Goal: Task Accomplishment & Management: Manage account settings

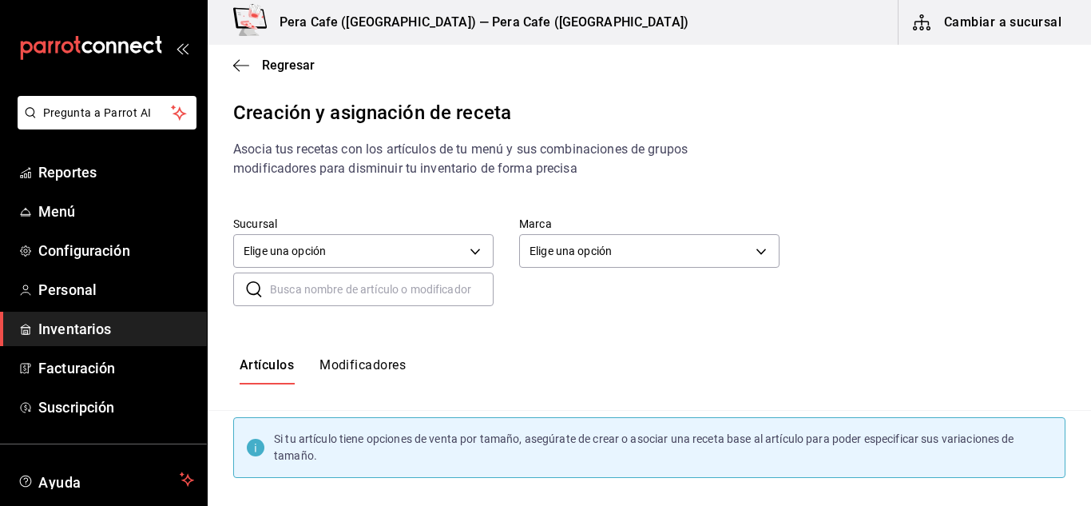
scroll to position [10689, 0]
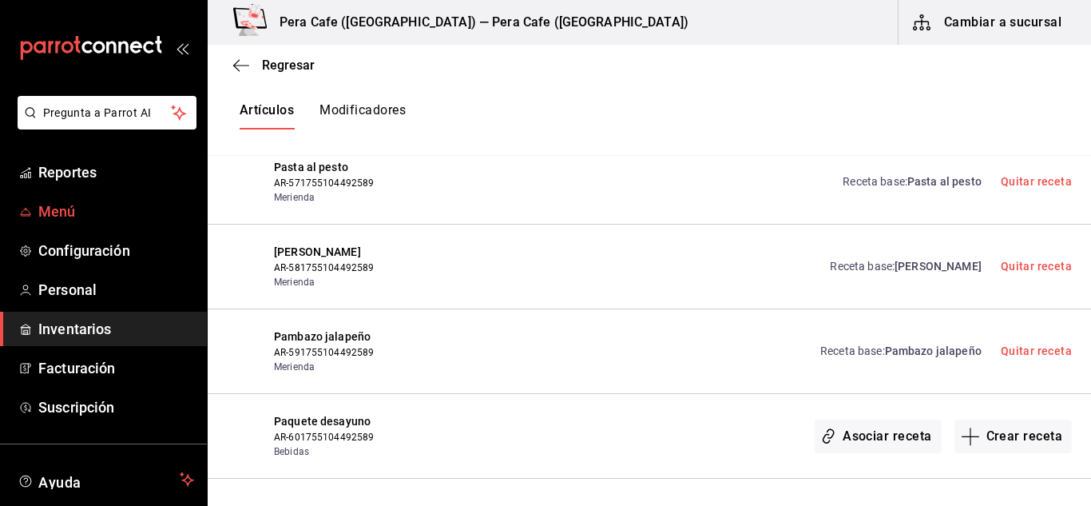
click at [57, 218] on span "Menú" at bounding box center [116, 211] width 156 height 22
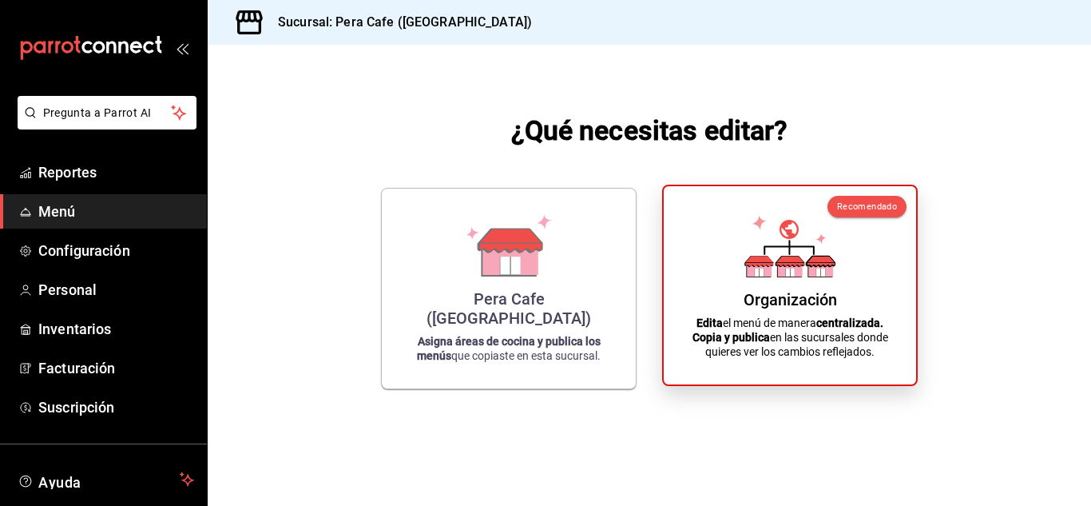
click at [797, 231] on icon at bounding box center [788, 228] width 19 height 19
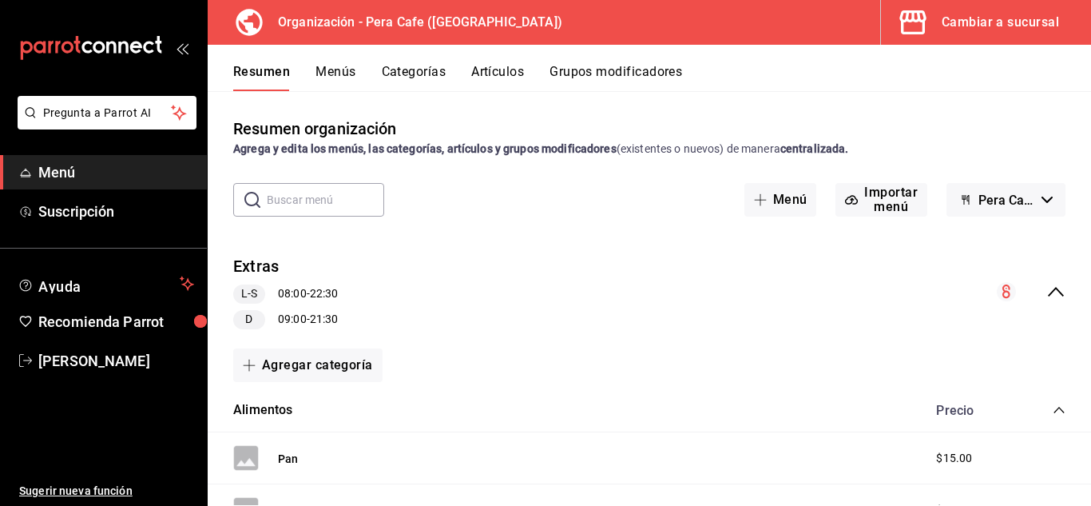
click at [339, 76] on button "Menús" at bounding box center [335, 77] width 40 height 27
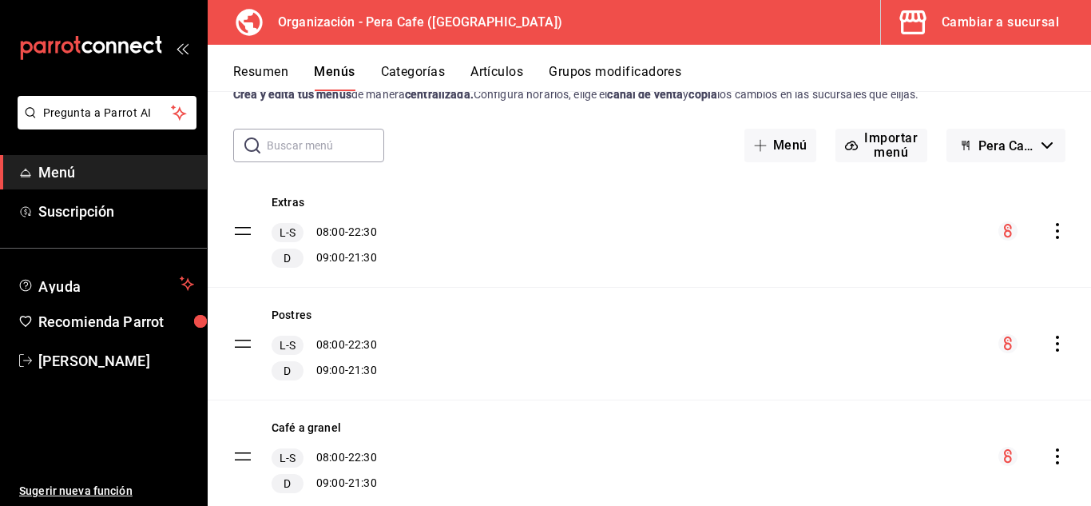
scroll to position [131, 0]
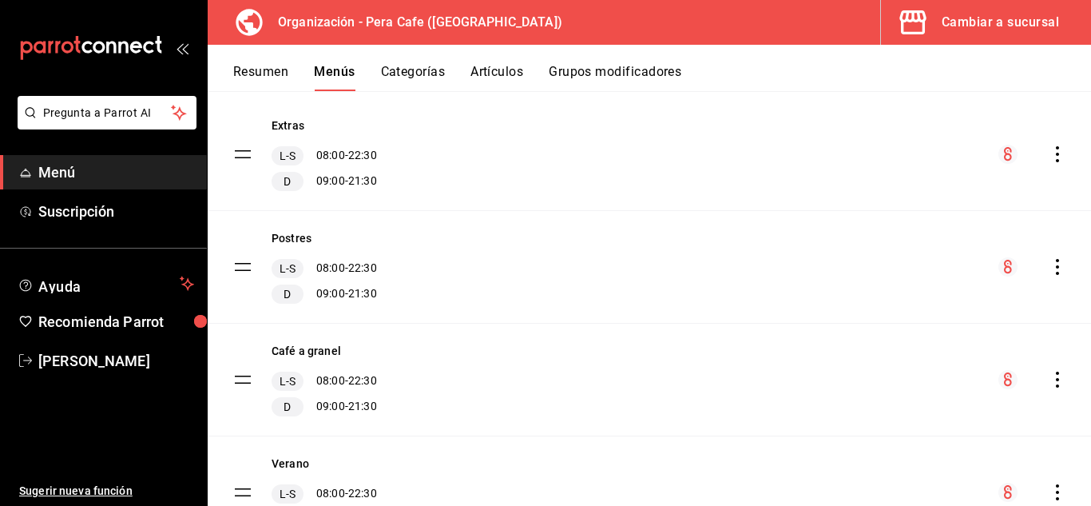
click at [1056, 267] on icon "actions" at bounding box center [1057, 267] width 3 height 16
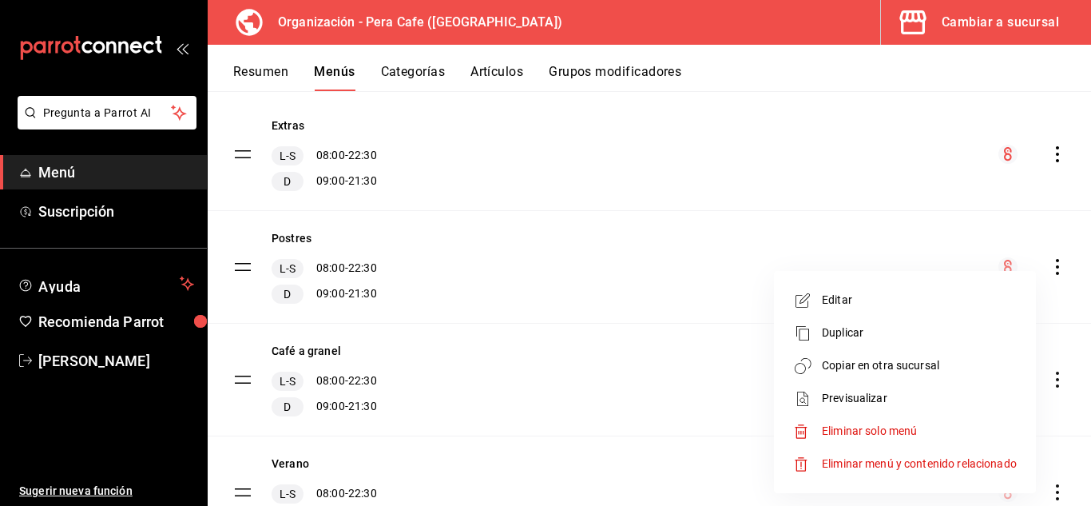
click at [898, 374] on li "Copiar en otra sucursal" at bounding box center [904, 365] width 249 height 33
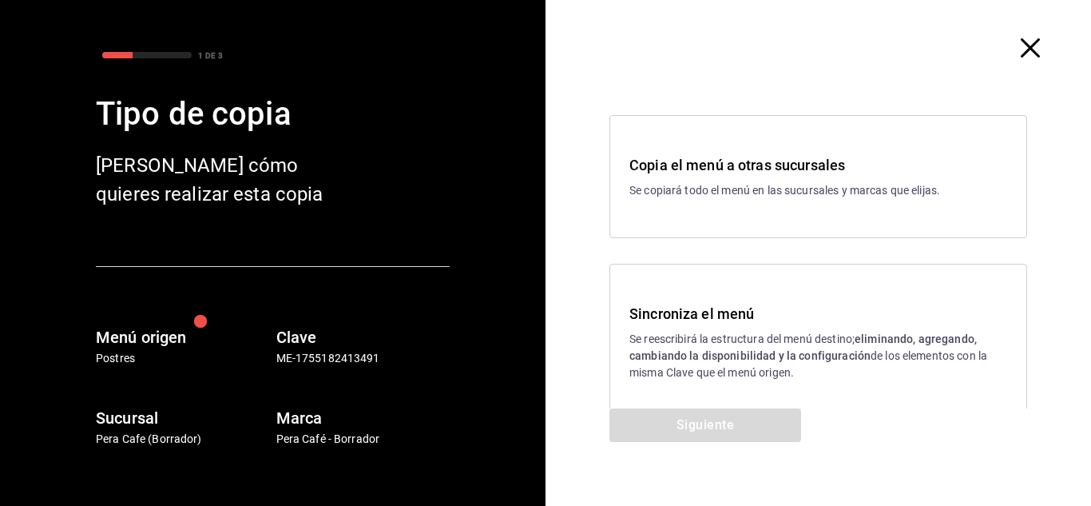
click at [762, 304] on h3 "Sincroniza el menú" at bounding box center [818, 314] width 378 height 22
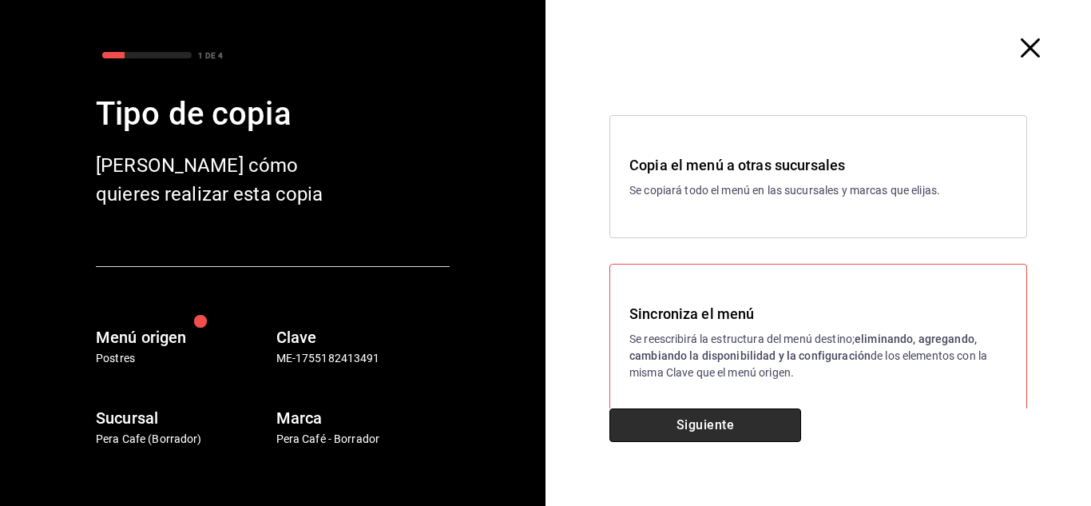
click at [722, 435] on button "Siguiente" at bounding box center [705, 425] width 192 height 34
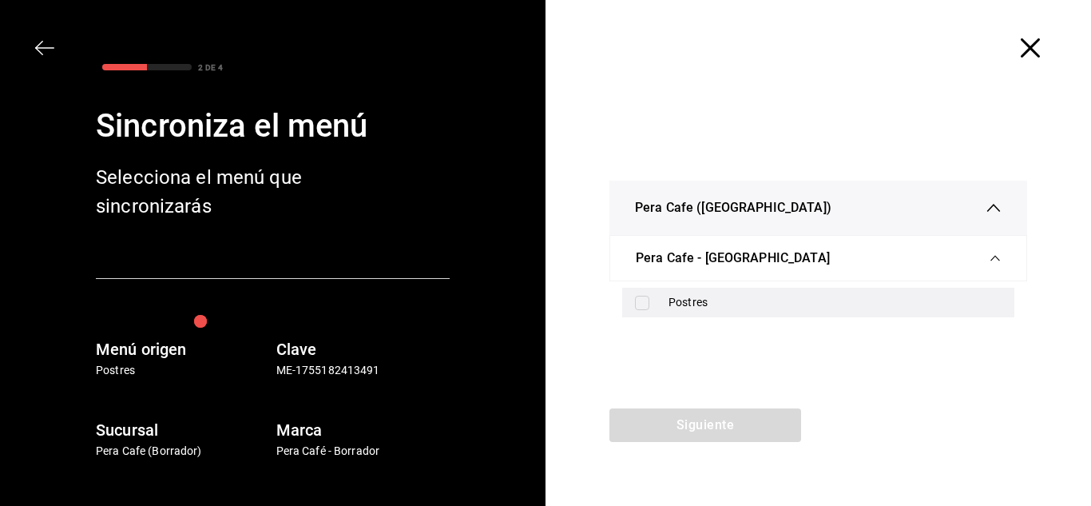
click at [644, 298] on input "checkbox" at bounding box center [642, 302] width 14 height 14
checkbox input "true"
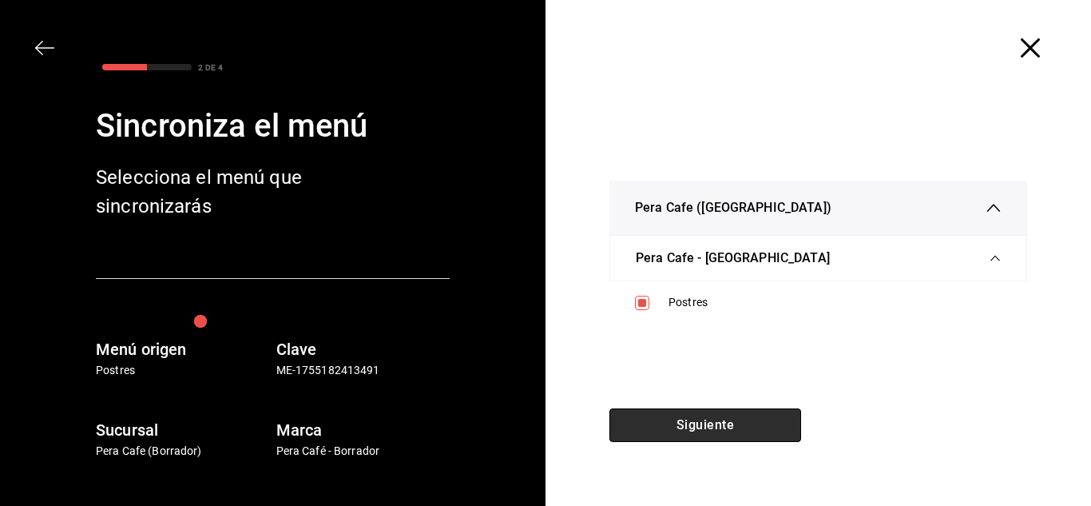
click at [672, 408] on button "Siguiente" at bounding box center [705, 425] width 192 height 34
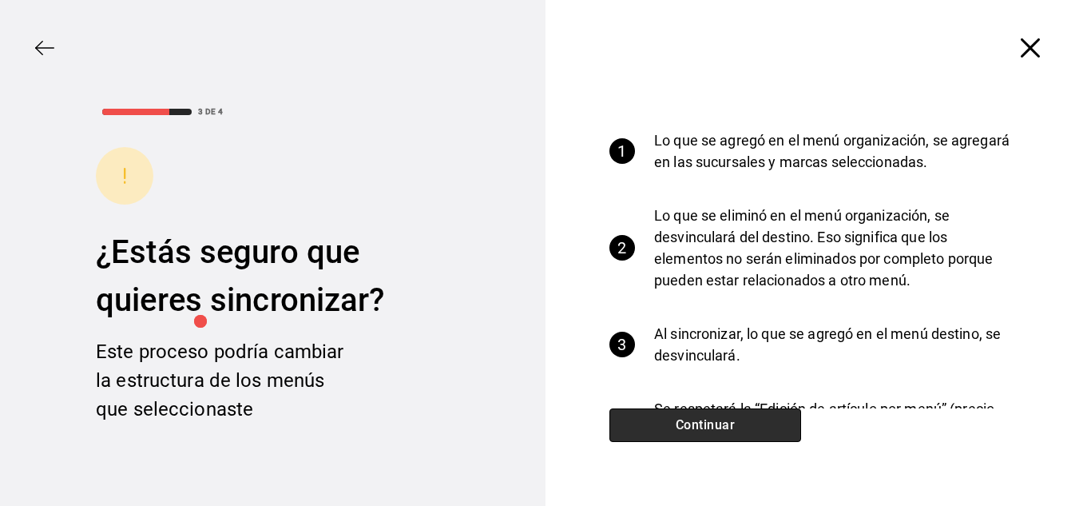
click at [676, 416] on button "Continuar" at bounding box center [705, 425] width 192 height 34
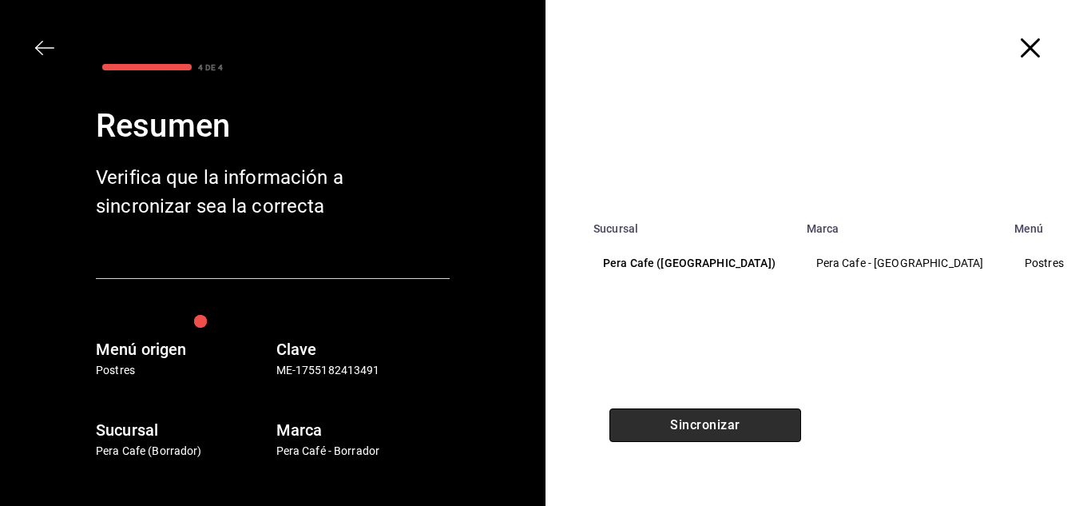
click at [694, 414] on button "Sincronizar" at bounding box center [705, 425] width 192 height 34
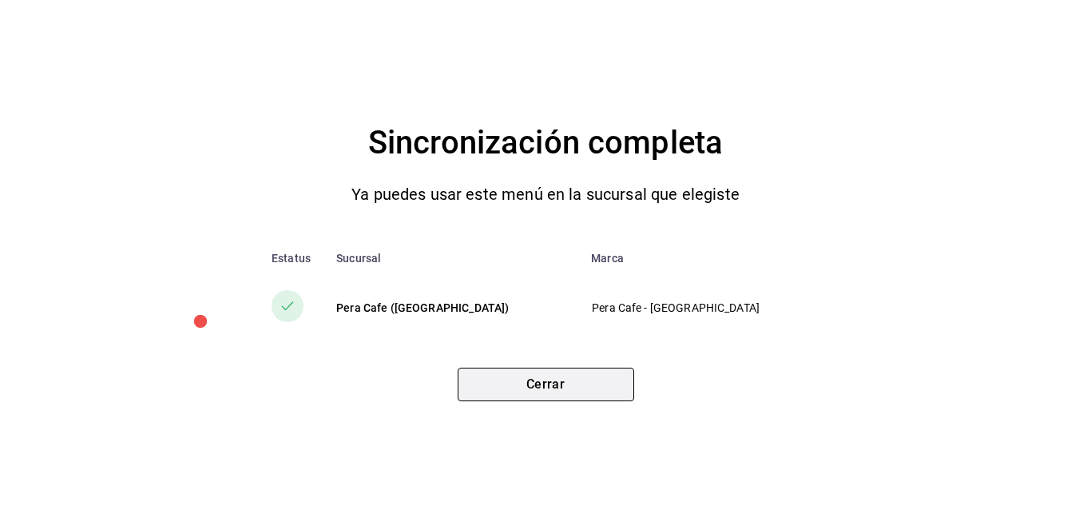
click at [574, 385] on button "Cerrar" at bounding box center [546, 384] width 176 height 34
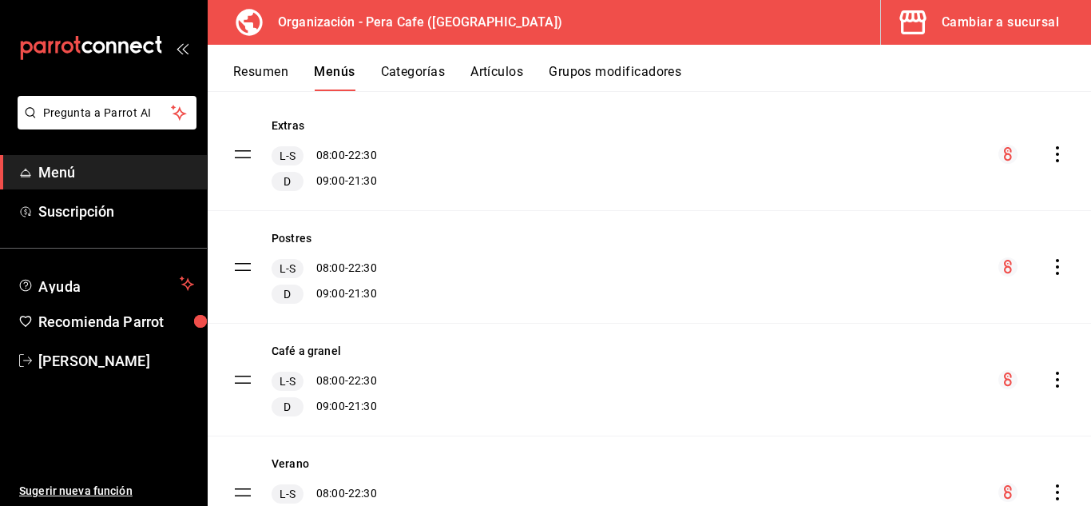
click at [1049, 381] on icon "actions" at bounding box center [1057, 379] width 16 height 16
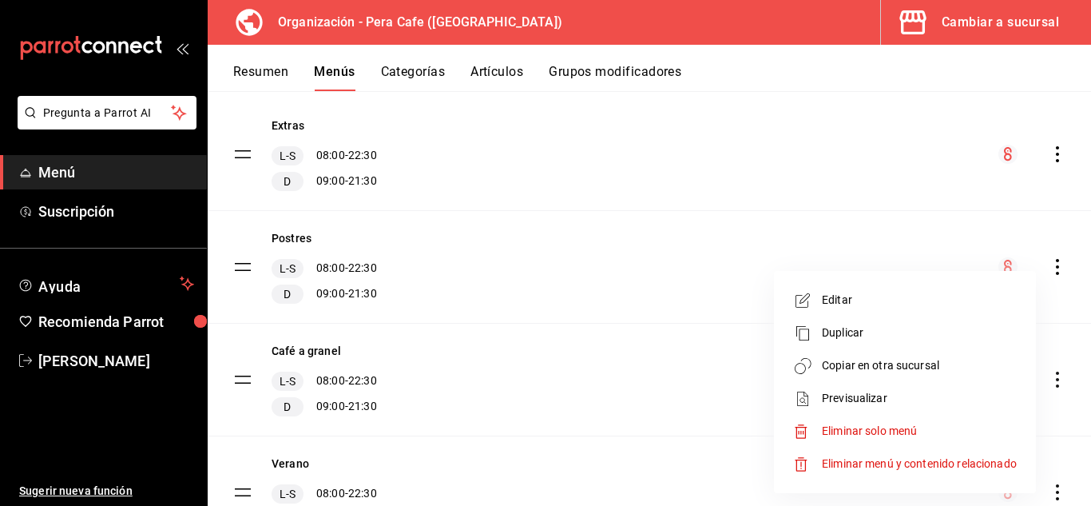
click at [930, 364] on span "Copiar en otra sucursal" at bounding box center [919, 365] width 195 height 17
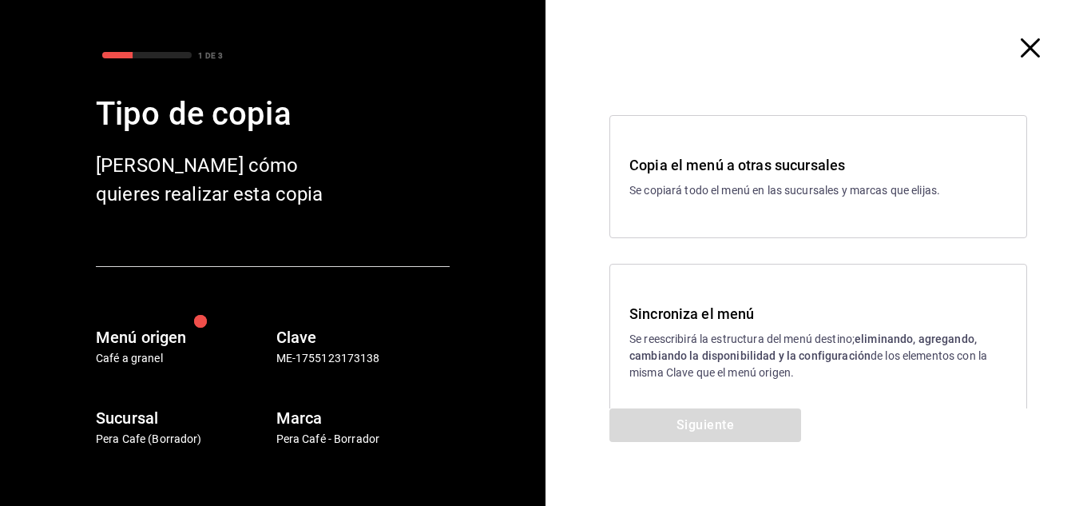
click at [698, 370] on p "Se reescribirá la estructura del menú destino; eliminando, agregando, cambiando…" at bounding box center [818, 356] width 378 height 50
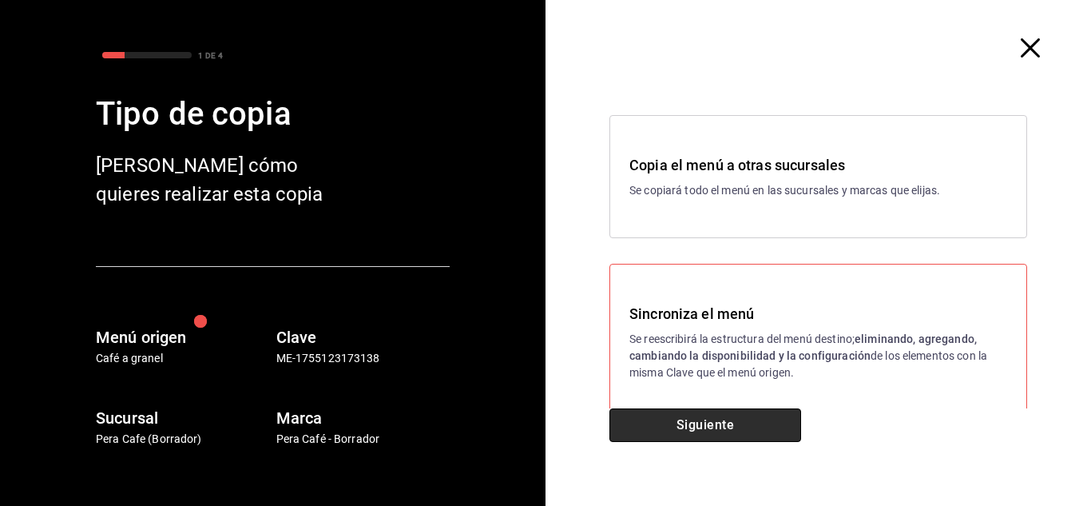
click at [696, 416] on button "Siguiente" at bounding box center [705, 425] width 192 height 34
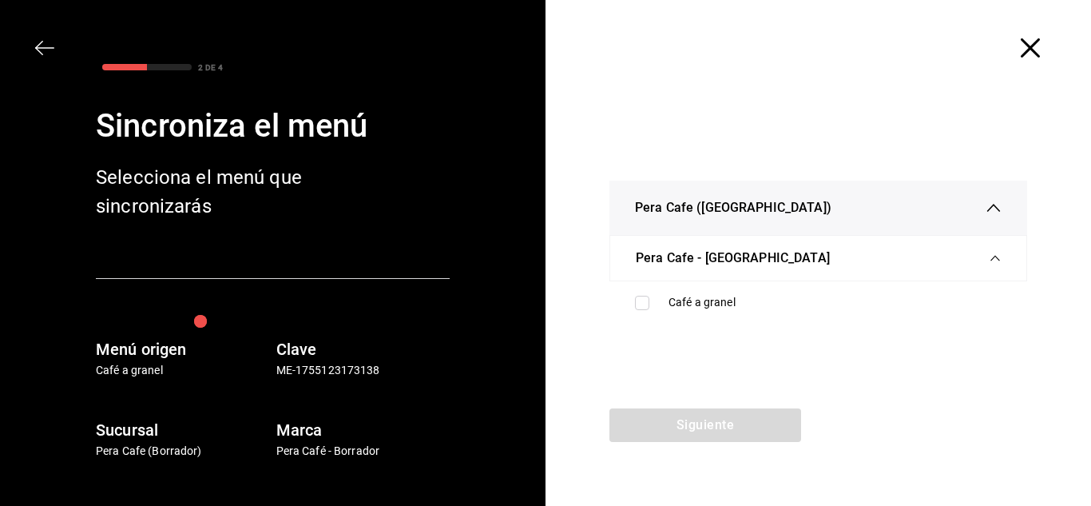
click at [639, 321] on ul "Café a granel" at bounding box center [818, 302] width 418 height 42
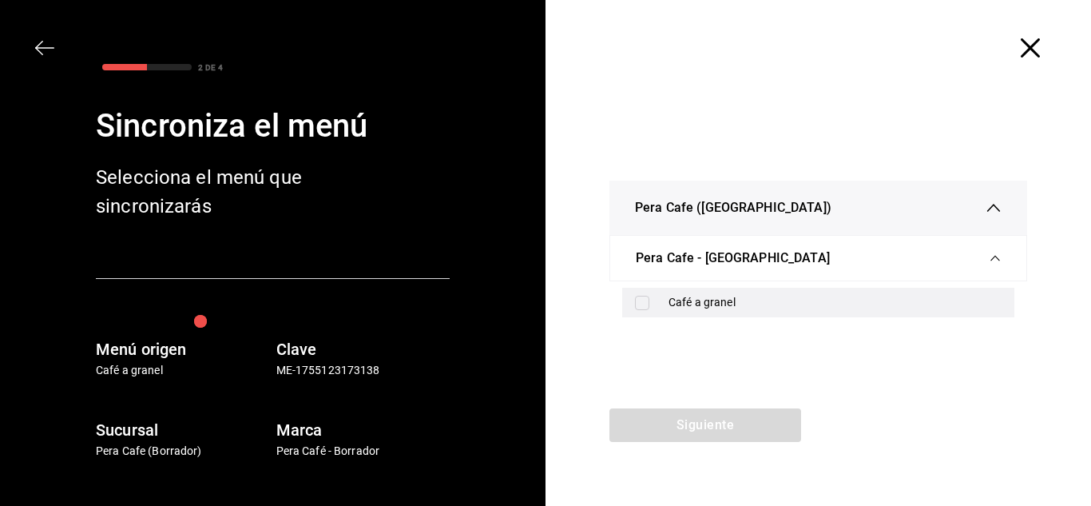
click at [640, 310] on div "Café a granel" at bounding box center [818, 302] width 392 height 30
checkbox input "true"
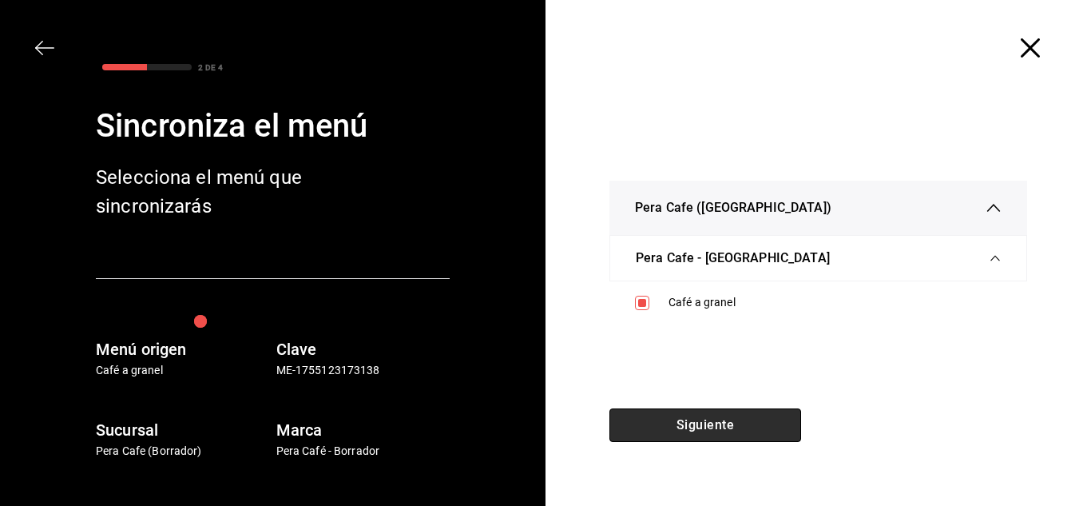
click at [675, 420] on button "Siguiente" at bounding box center [705, 425] width 192 height 34
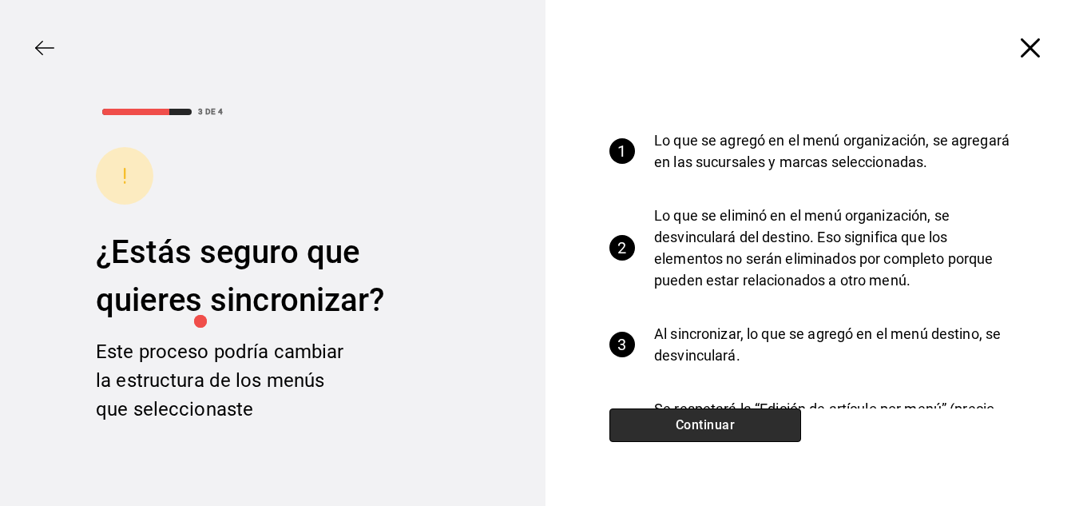
click at [675, 420] on button "Continuar" at bounding box center [705, 425] width 192 height 34
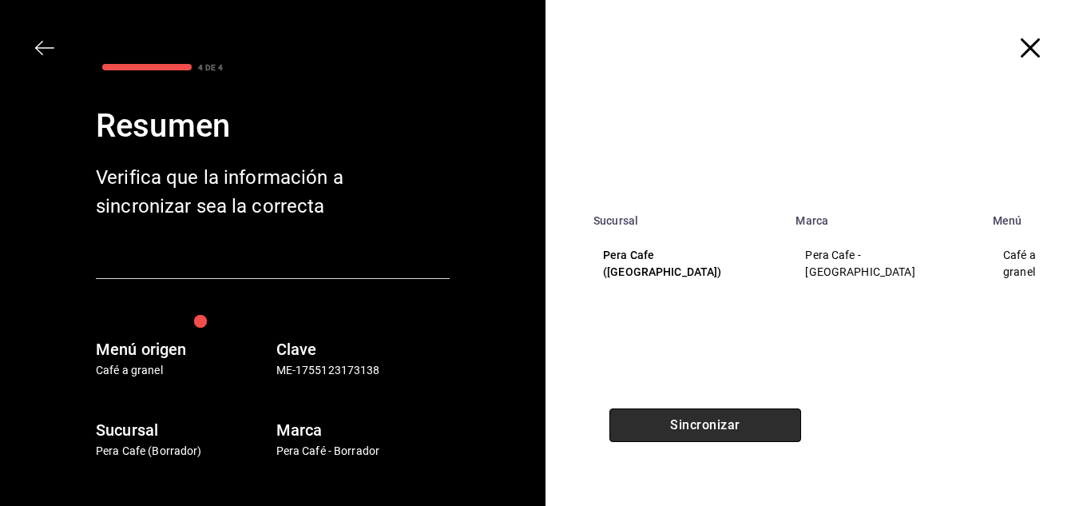
click at [675, 420] on button "Sincronizar" at bounding box center [705, 425] width 192 height 34
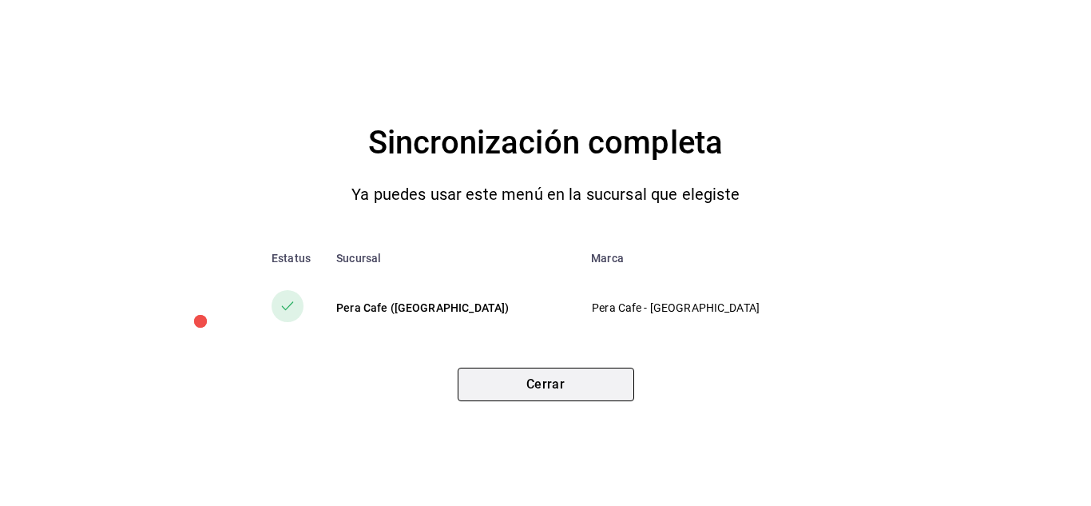
click at [567, 392] on button "Cerrar" at bounding box center [546, 384] width 176 height 34
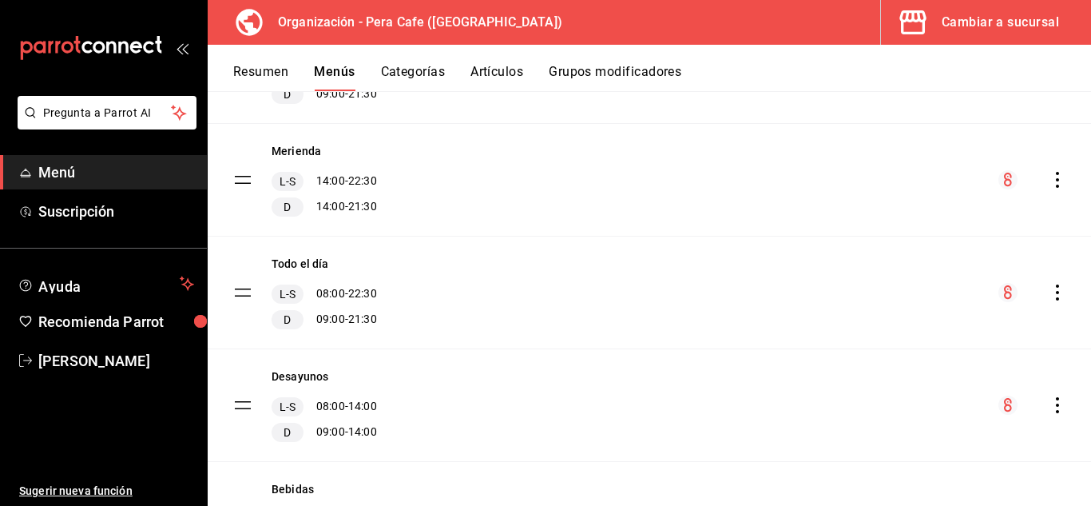
scroll to position [670, 0]
click at [1049, 405] on icon "actions" at bounding box center [1057, 403] width 16 height 16
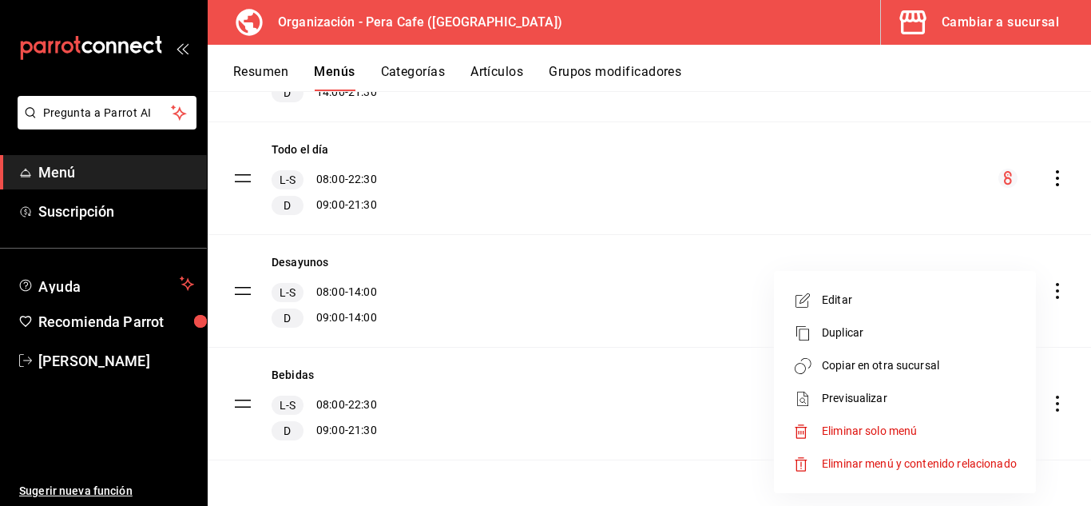
click at [918, 365] on span "Copiar en otra sucursal" at bounding box center [919, 365] width 195 height 17
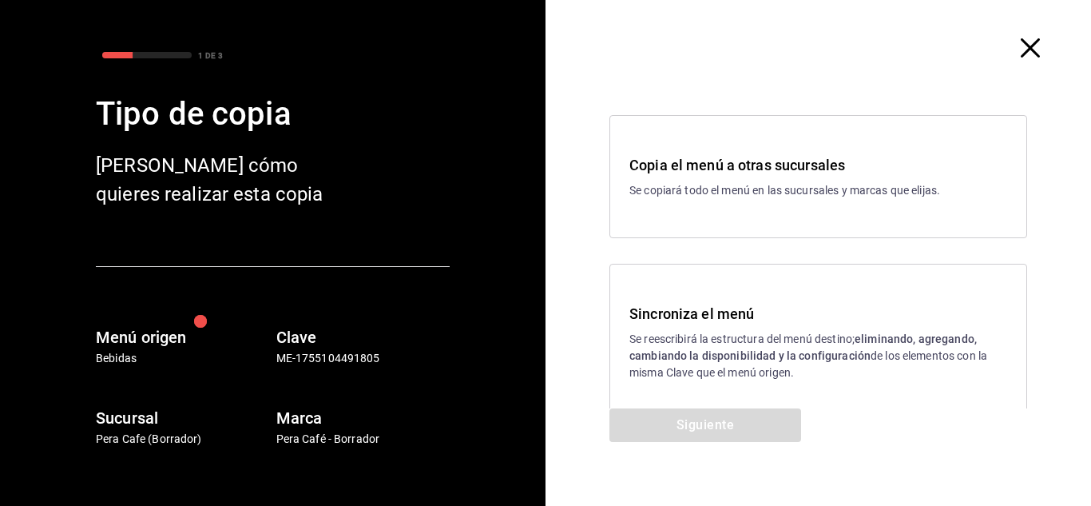
click at [755, 398] on div "Sincroniza el menú Se reescribirá la estructura del menú destino; eliminando, a…" at bounding box center [818, 342] width 418 height 157
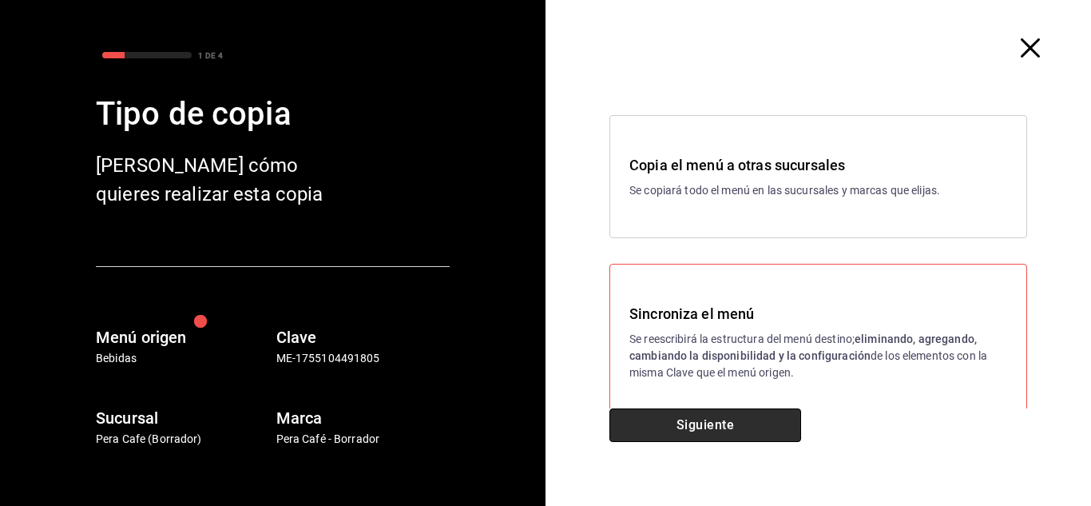
click at [751, 411] on button "Siguiente" at bounding box center [705, 425] width 192 height 34
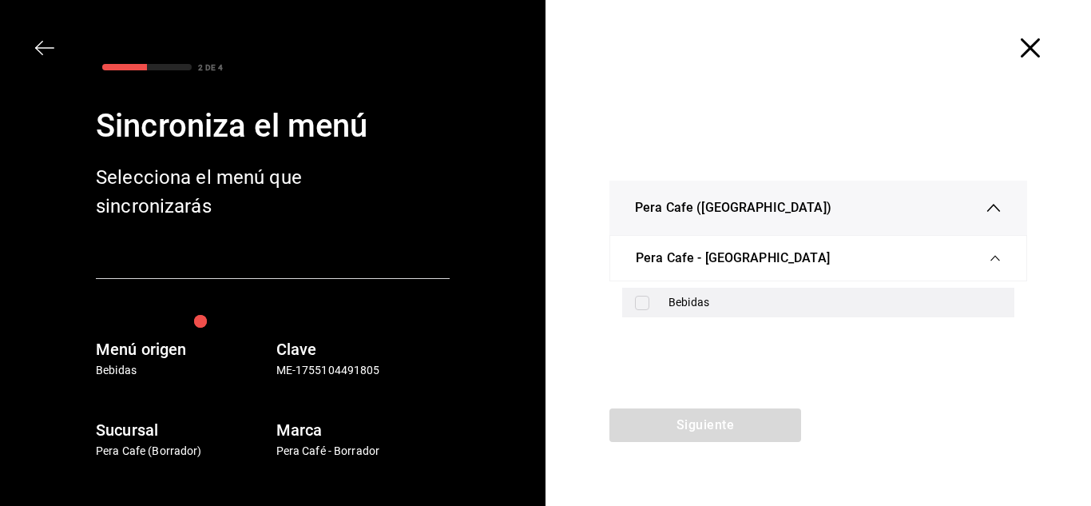
click at [633, 303] on div "Bebidas" at bounding box center [818, 302] width 392 height 30
checkbox input "true"
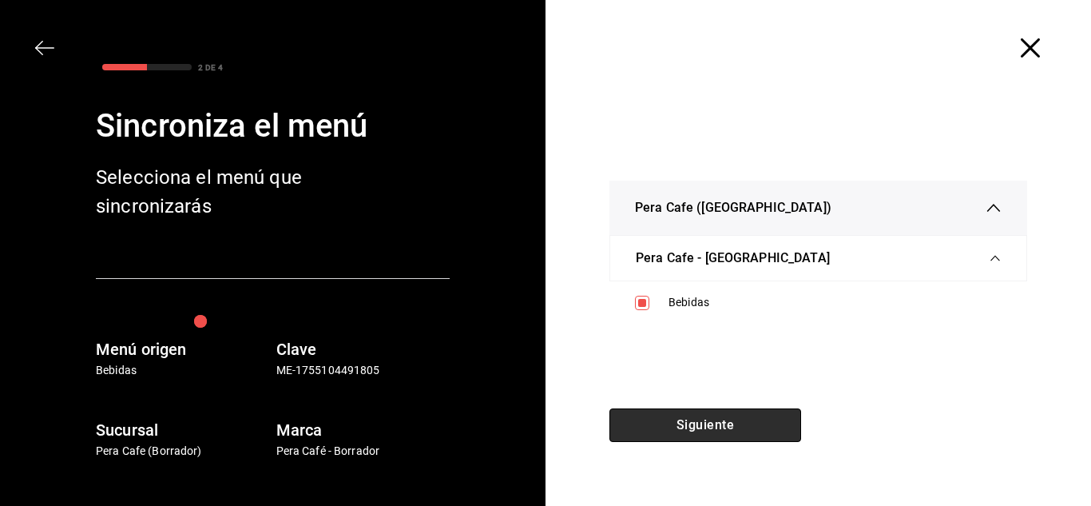
click at [705, 421] on button "Siguiente" at bounding box center [705, 425] width 192 height 34
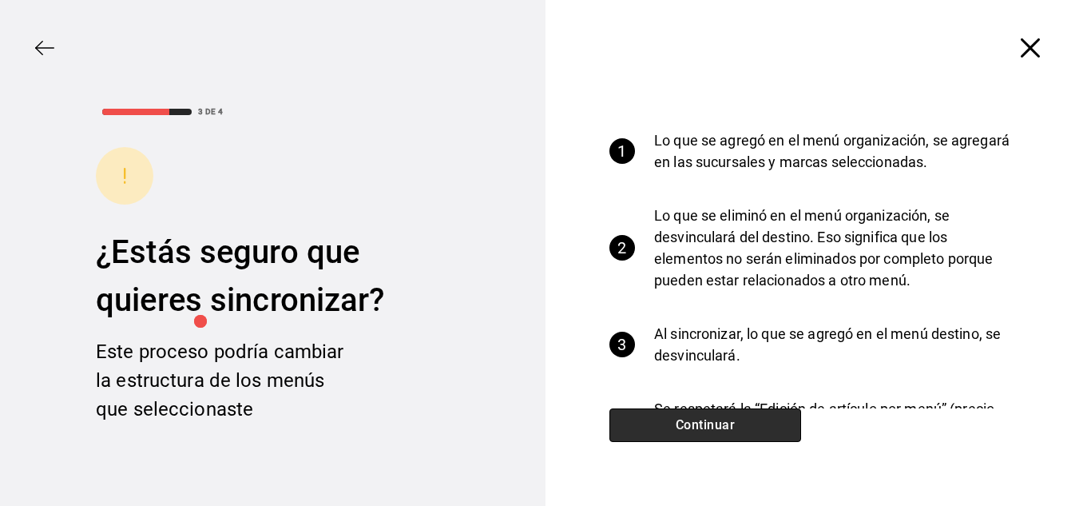
click at [705, 421] on button "Continuar" at bounding box center [705, 425] width 192 height 34
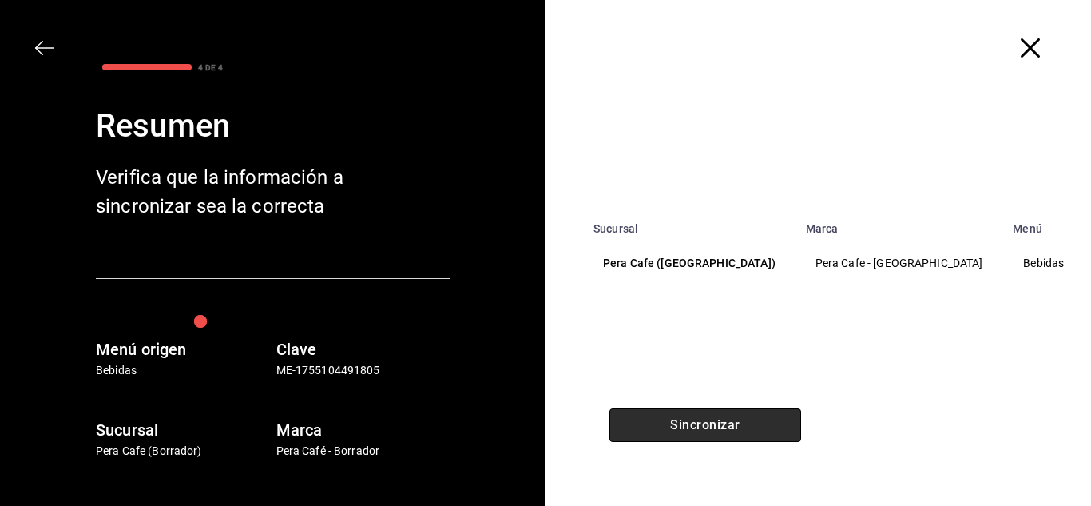
click at [705, 421] on button "Sincronizar" at bounding box center [705, 425] width 192 height 34
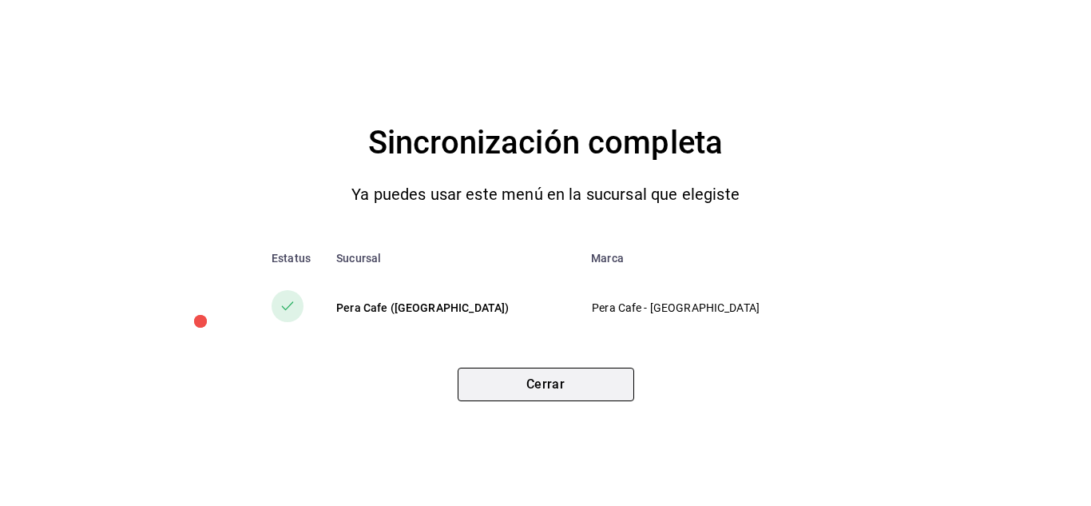
click at [600, 396] on button "Cerrar" at bounding box center [546, 384] width 176 height 34
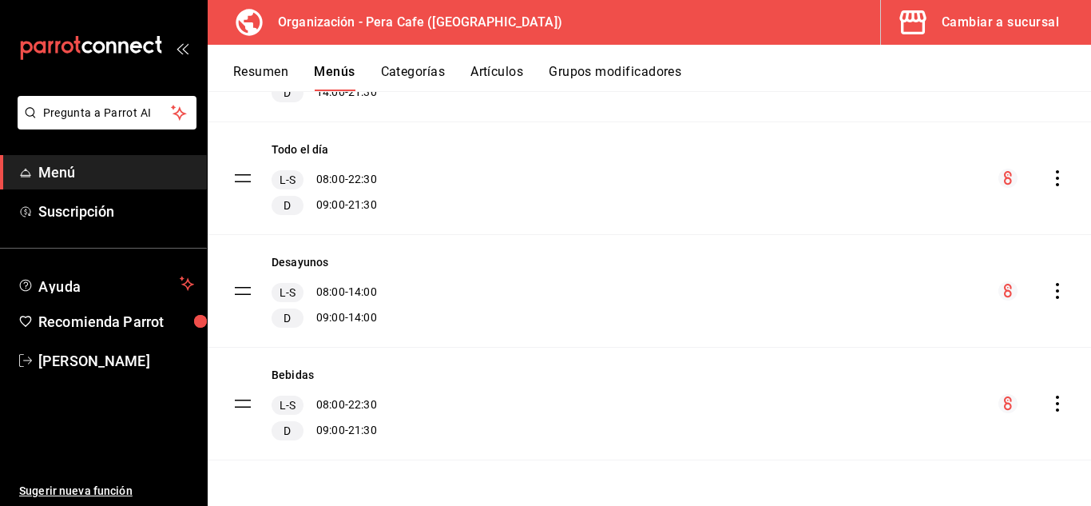
click at [633, 78] on button "Grupos modificadores" at bounding box center [615, 77] width 133 height 27
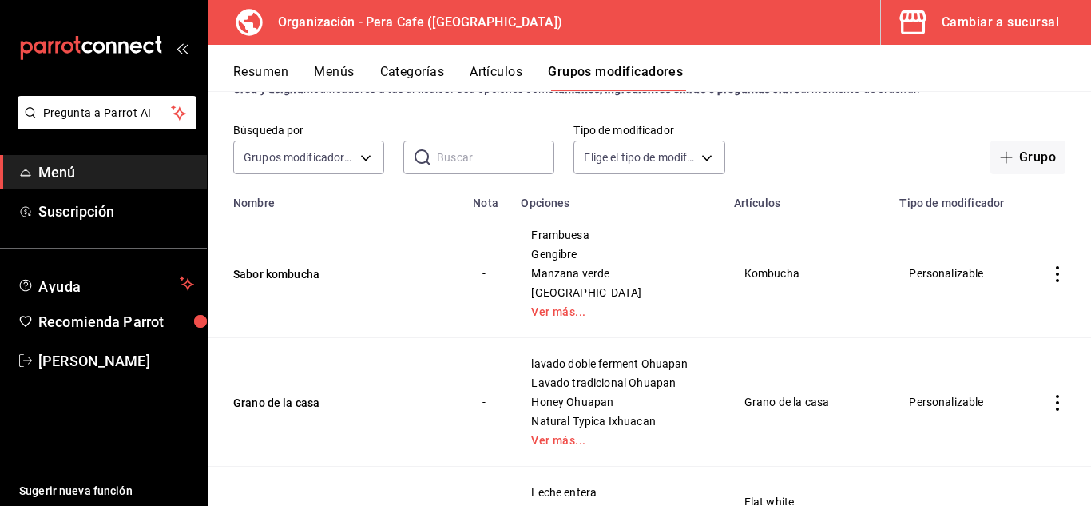
scroll to position [61, 0]
click at [305, 275] on button "Sabor kombucha" at bounding box center [329, 273] width 192 height 16
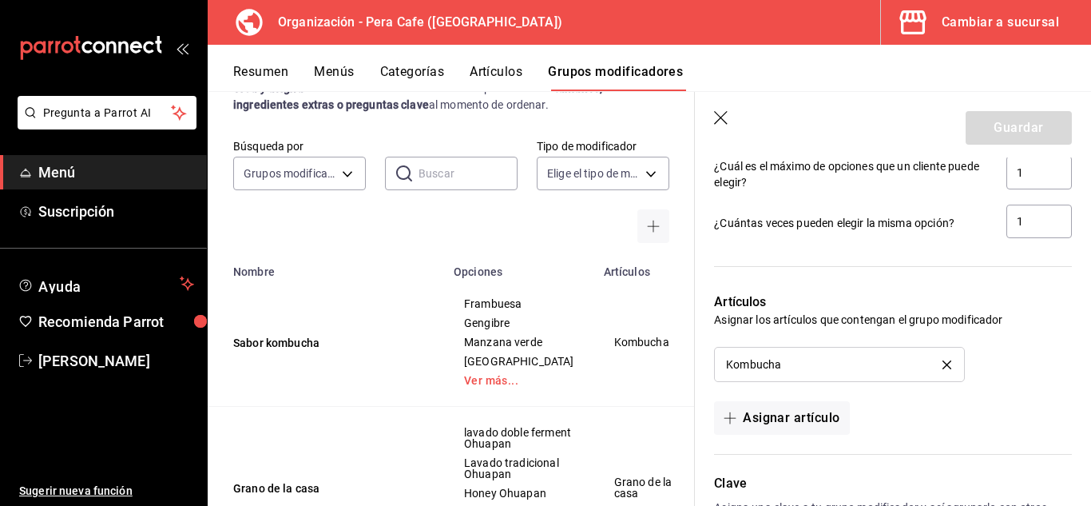
scroll to position [1196, 0]
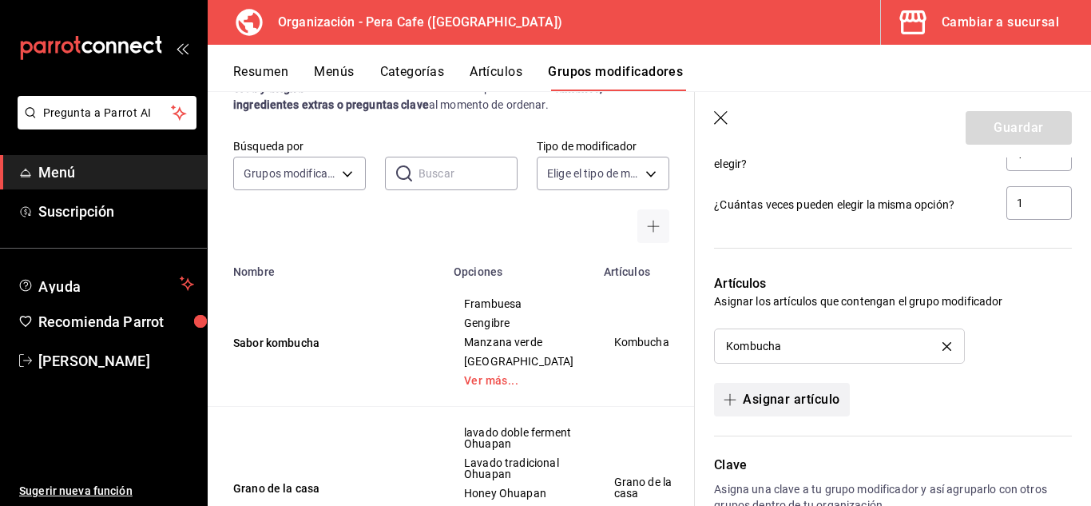
click at [822, 398] on button "Asignar artículo" at bounding box center [781, 400] width 135 height 34
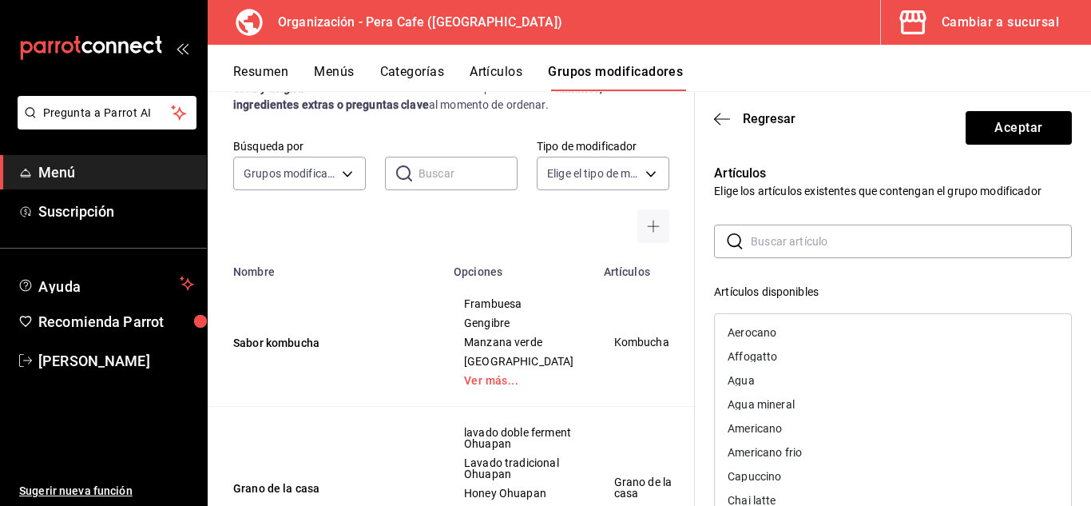
click at [852, 236] on input "text" at bounding box center [911, 241] width 321 height 32
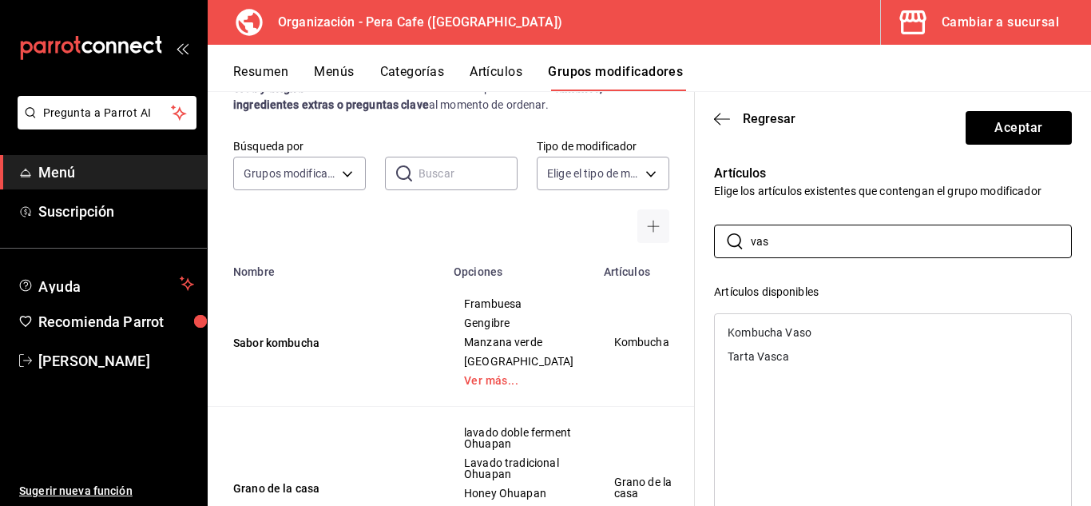
type input "vas"
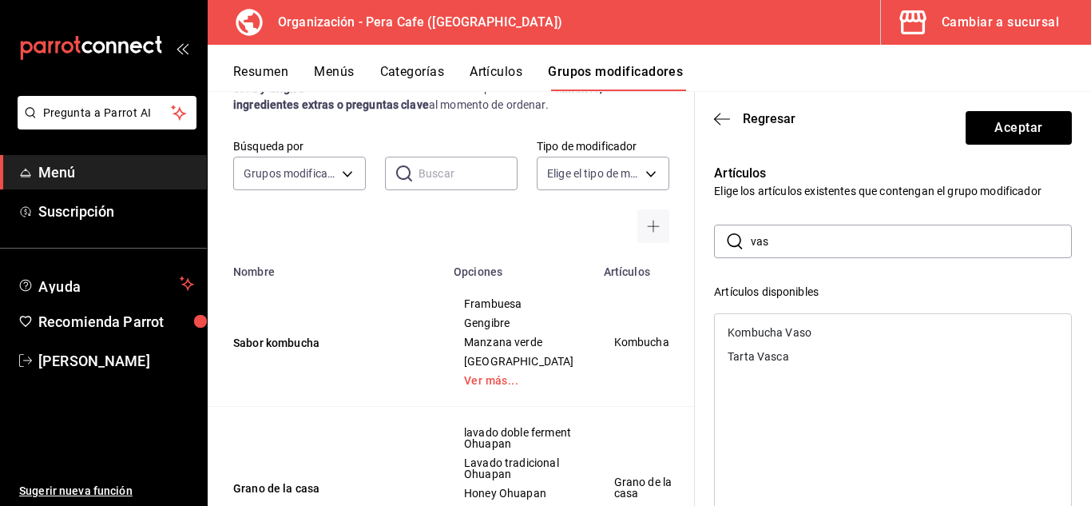
click at [837, 331] on div "Kombucha Vaso" at bounding box center [893, 332] width 356 height 24
click at [997, 137] on button "Aceptar" at bounding box center [1018, 128] width 106 height 34
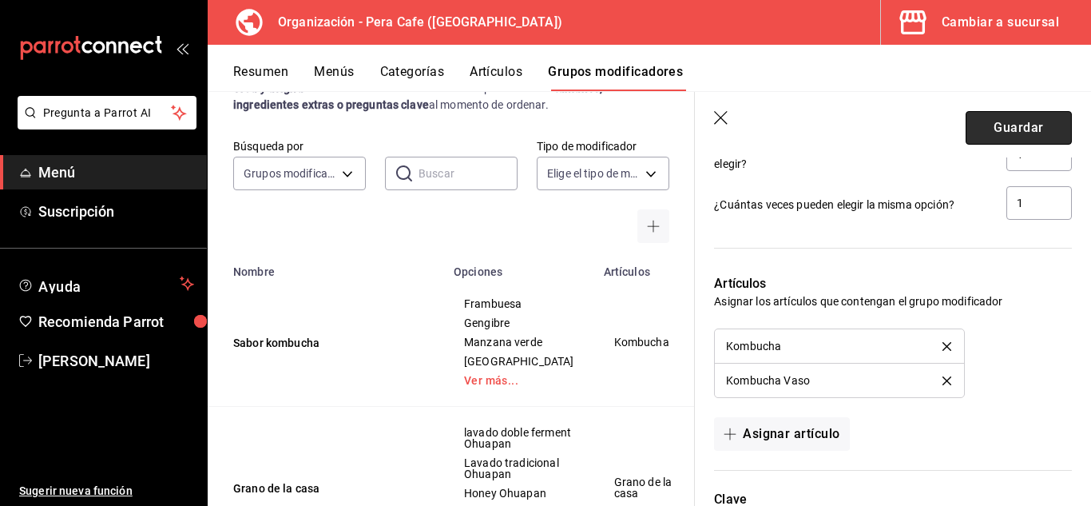
click at [1001, 139] on button "Guardar" at bounding box center [1018, 128] width 106 height 34
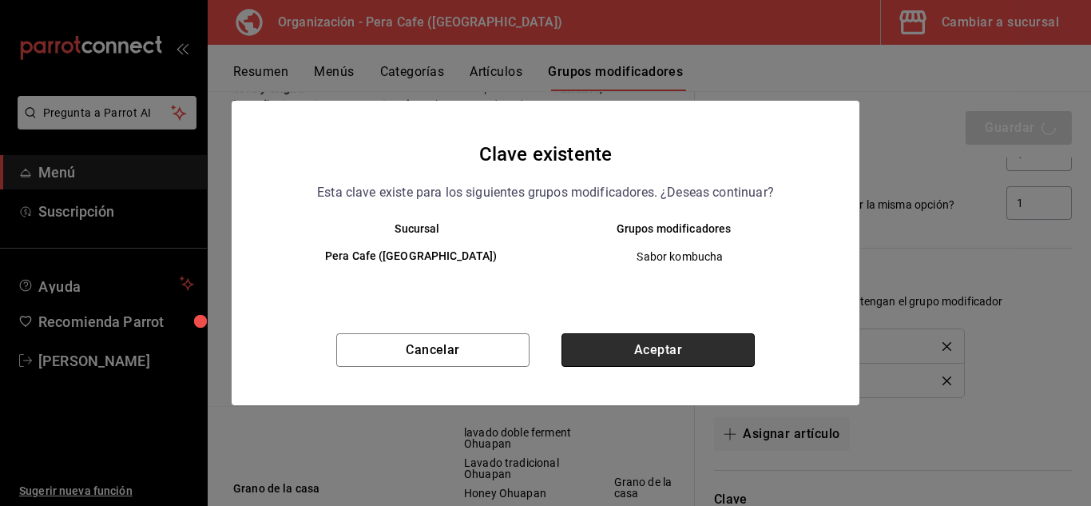
click at [700, 350] on button "Aceptar" at bounding box center [657, 350] width 193 height 34
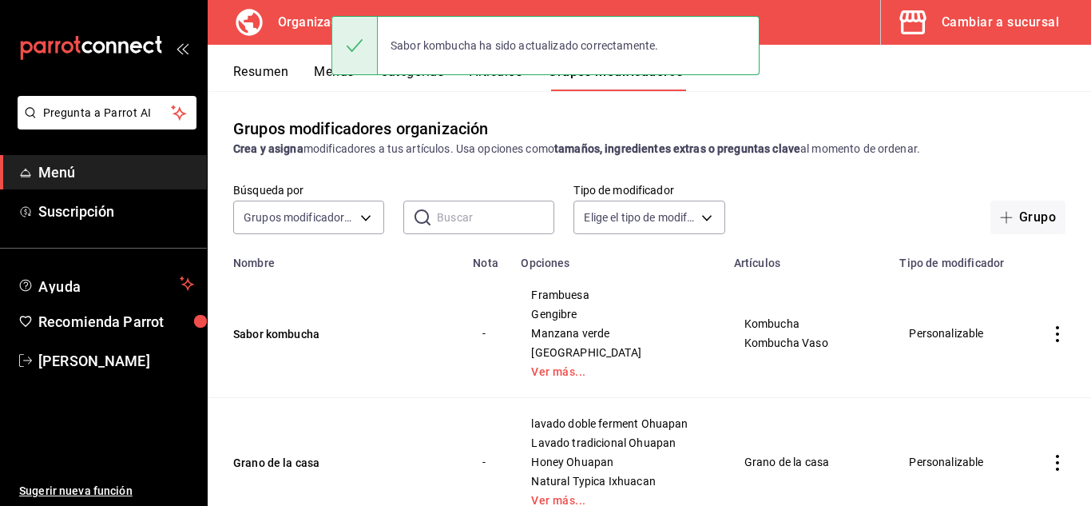
click at [326, 77] on button "Menús" at bounding box center [334, 77] width 40 height 27
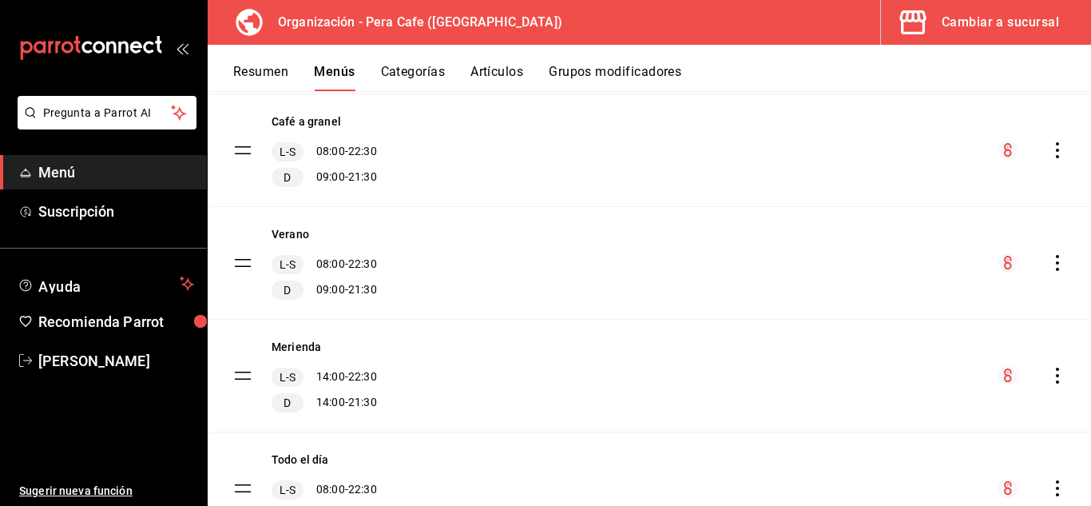
scroll to position [670, 0]
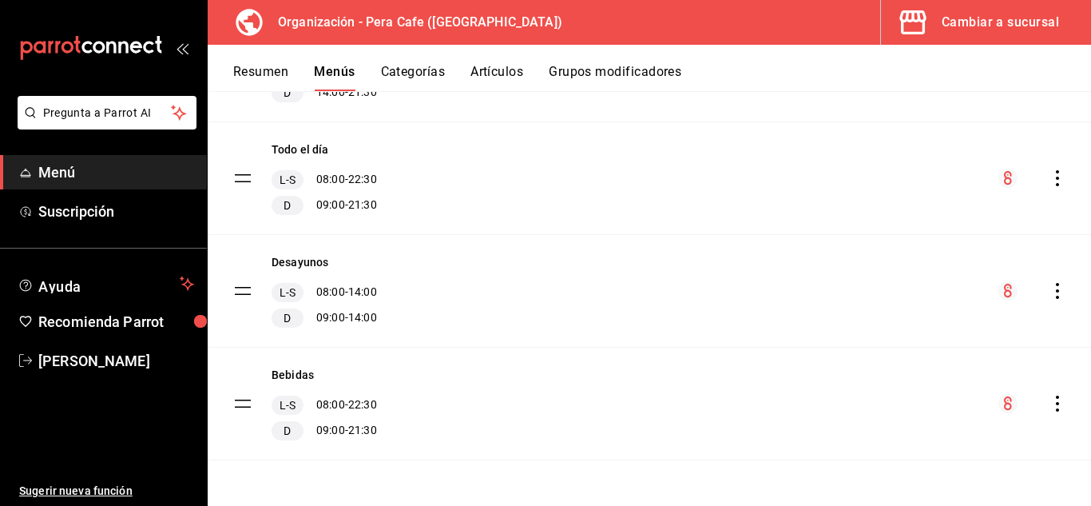
click at [1049, 406] on icon "actions" at bounding box center [1057, 403] width 16 height 16
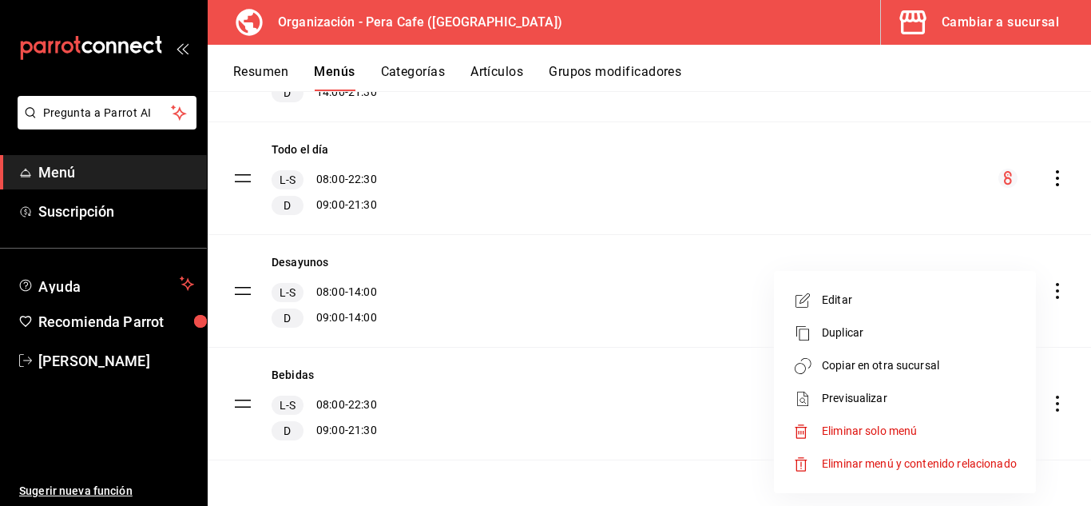
click at [905, 369] on span "Copiar en otra sucursal" at bounding box center [919, 365] width 195 height 17
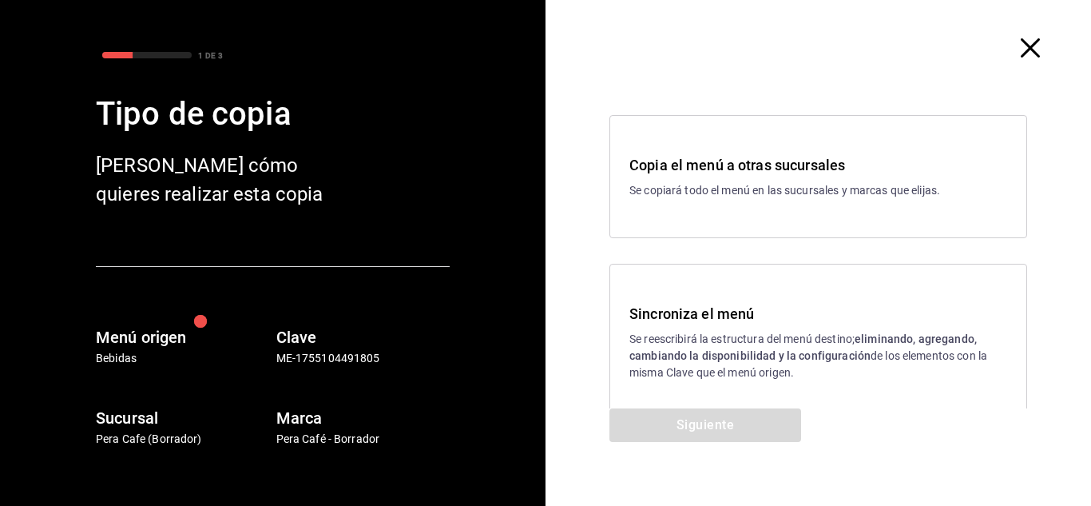
click at [749, 336] on p "Se reescribirá la estructura del menú destino; eliminando, agregando, cambiando…" at bounding box center [818, 356] width 378 height 50
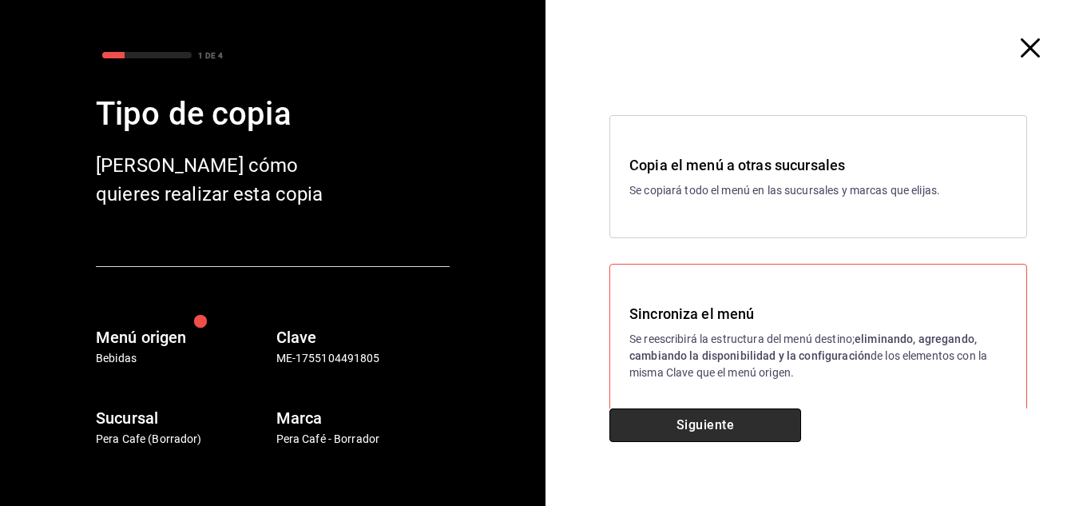
click at [739, 422] on button "Siguiente" at bounding box center [705, 425] width 192 height 34
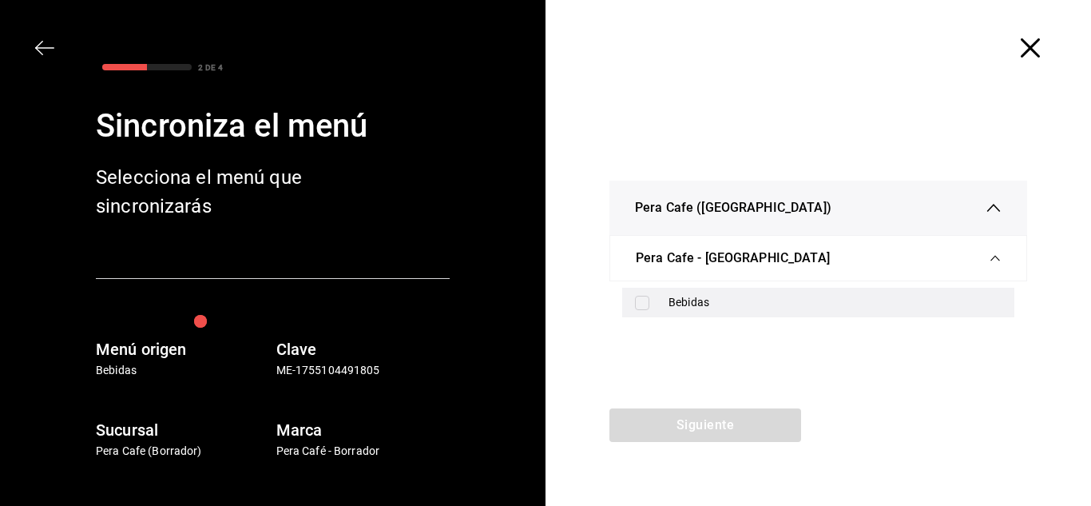
click at [640, 299] on input "checkbox" at bounding box center [642, 302] width 14 height 14
checkbox input "true"
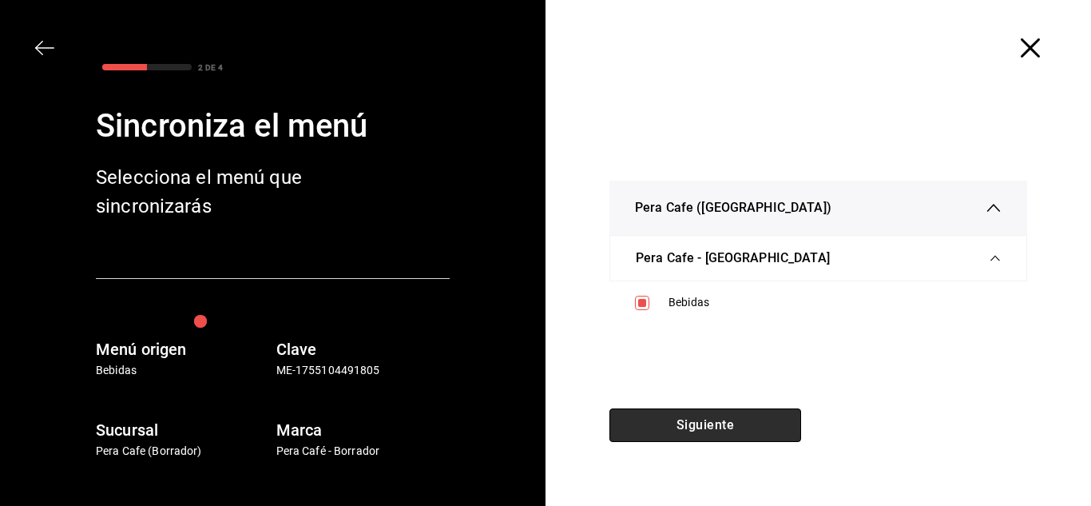
click at [704, 414] on button "Siguiente" at bounding box center [705, 425] width 192 height 34
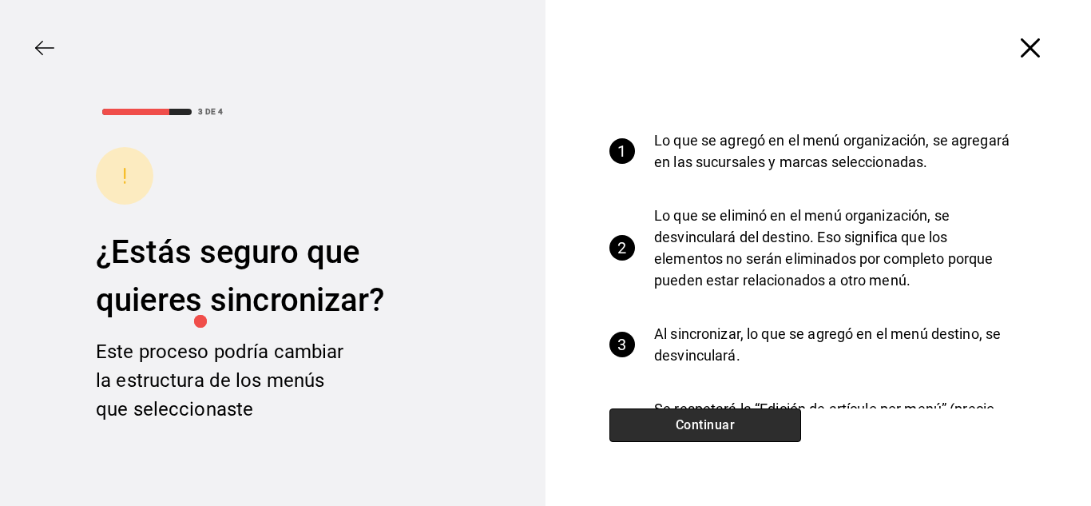
click at [704, 414] on button "Continuar" at bounding box center [705, 425] width 192 height 34
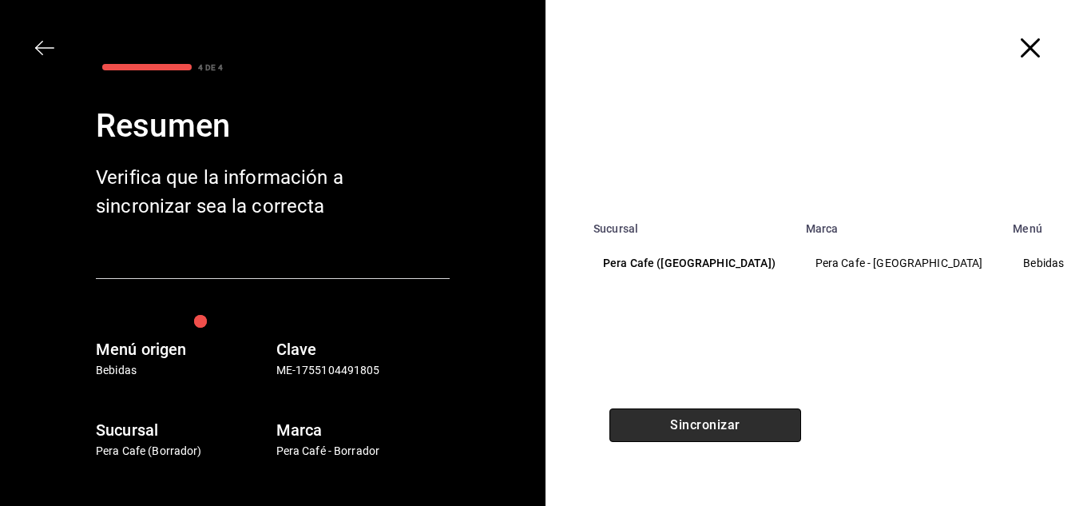
click at [704, 414] on button "Sincronizar" at bounding box center [705, 425] width 192 height 34
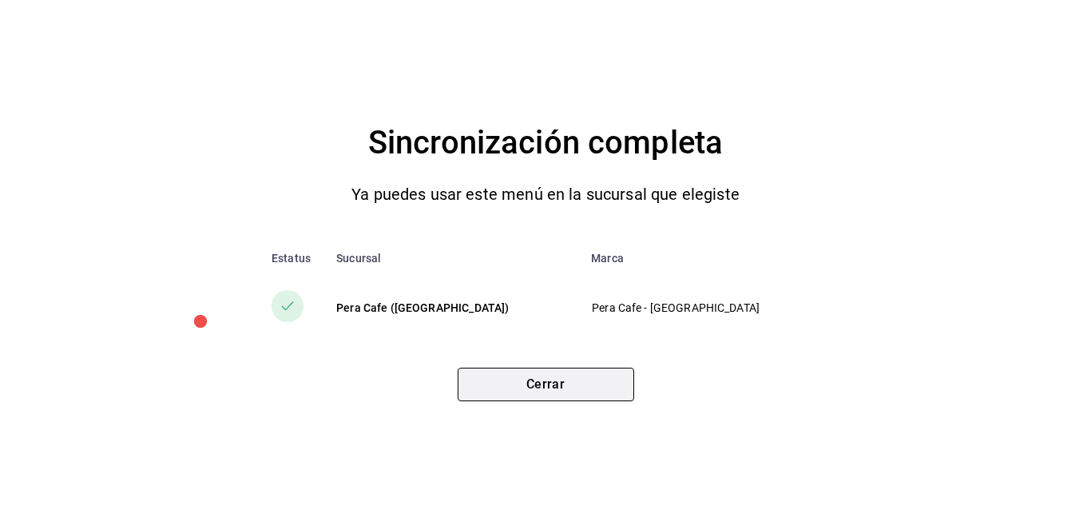
click at [565, 378] on button "Cerrar" at bounding box center [546, 384] width 176 height 34
